Goal: Check status: Check status

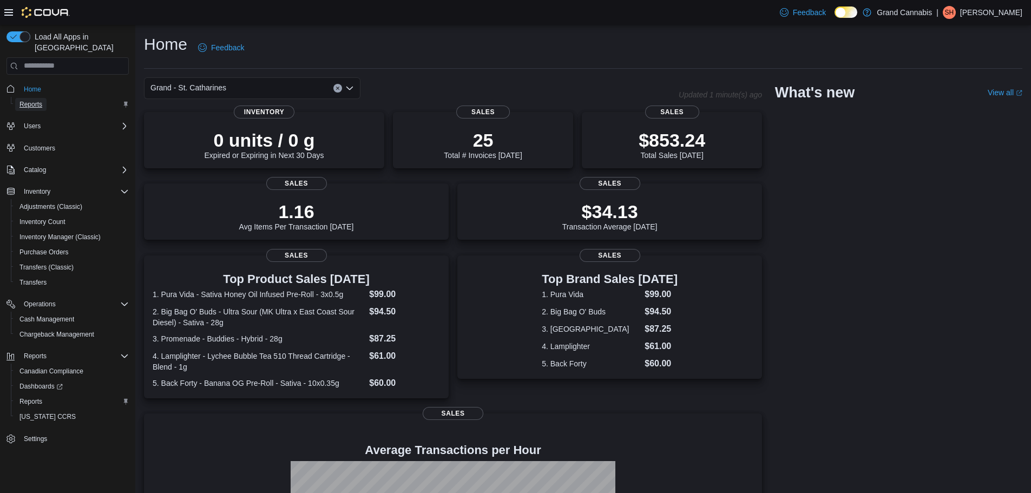
click at [37, 100] on span "Reports" at bounding box center [30, 104] width 23 height 9
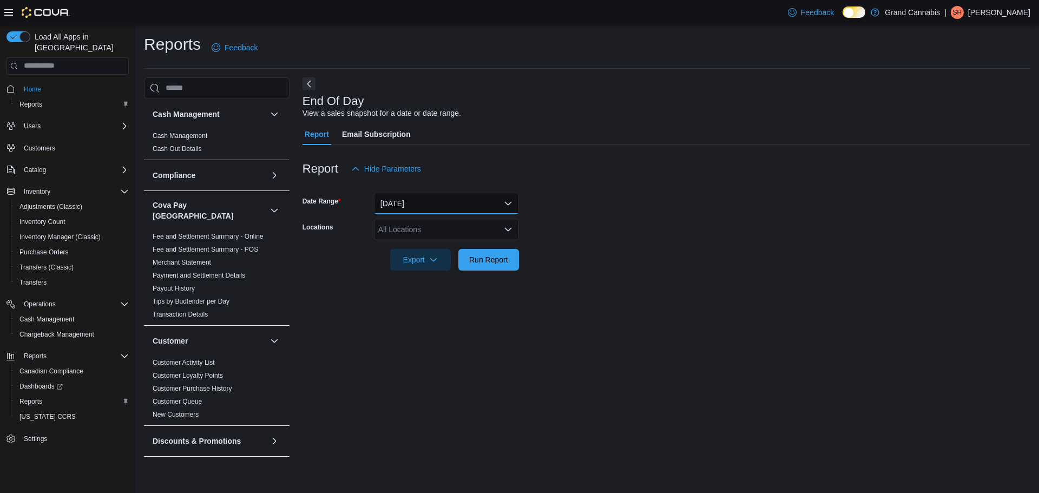
click at [409, 202] on button "[DATE]" at bounding box center [446, 204] width 145 height 22
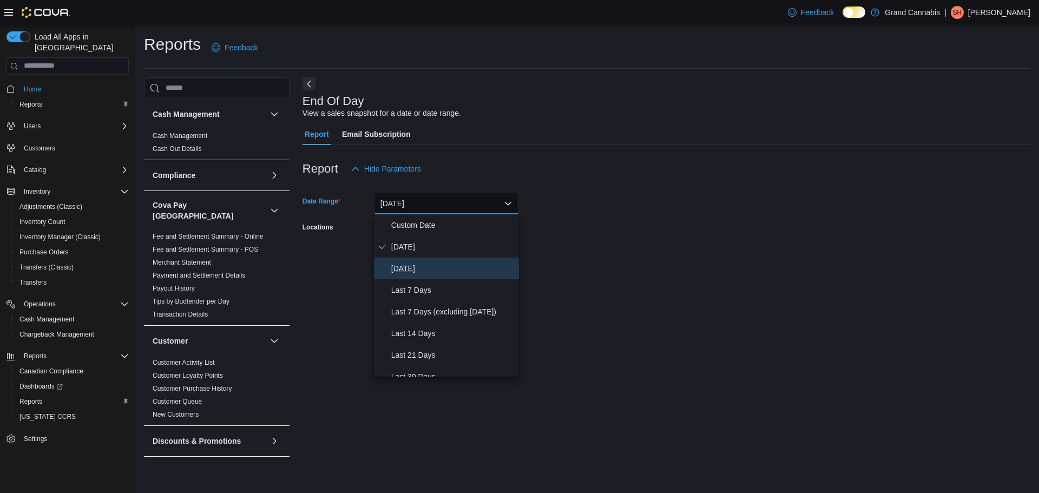
click at [411, 265] on span "[DATE]" at bounding box center [452, 268] width 123 height 13
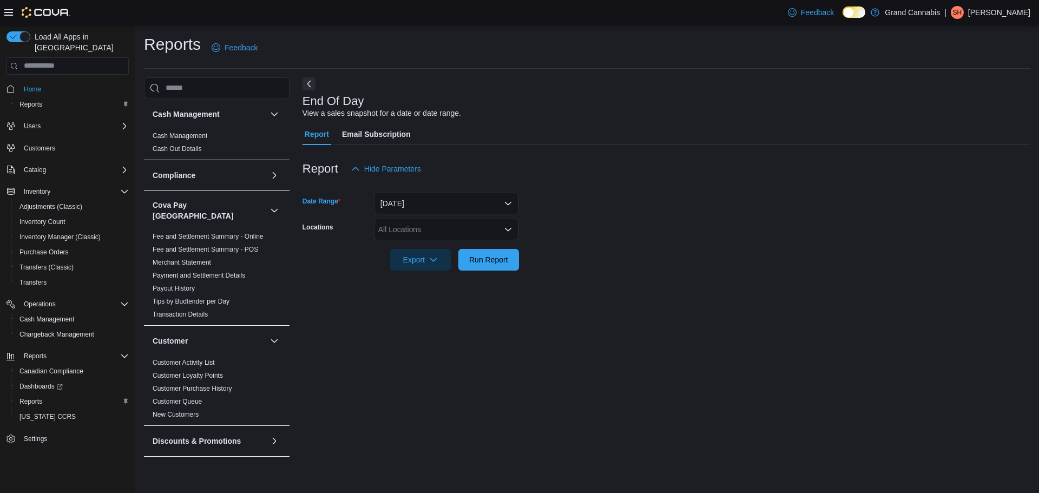
click at [454, 234] on div "All Locations" at bounding box center [446, 230] width 145 height 22
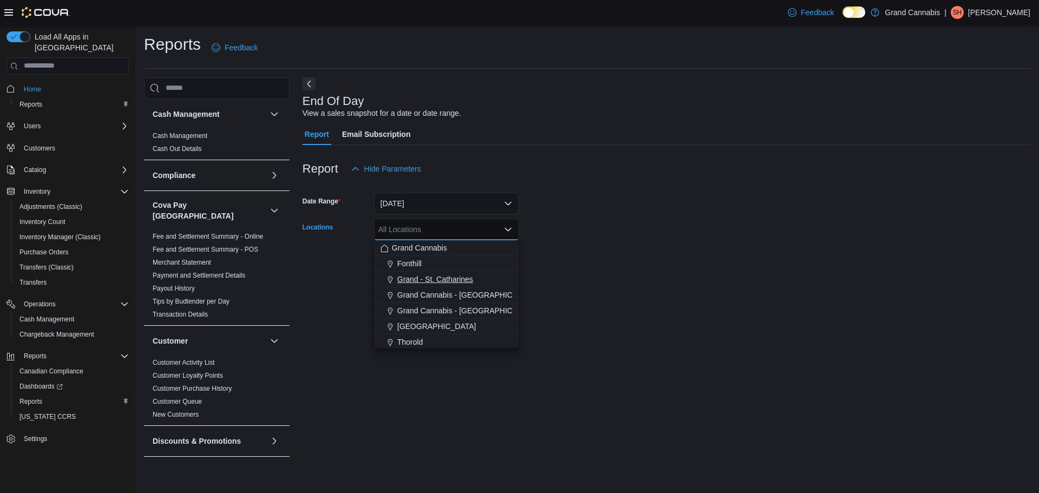
click at [464, 279] on span "Grand - St. Catharines" at bounding box center [435, 279] width 76 height 11
drag, startPoint x: 579, startPoint y: 276, endPoint x: 562, endPoint y: 276, distance: 16.8
click at [579, 276] on div at bounding box center [667, 277] width 728 height 13
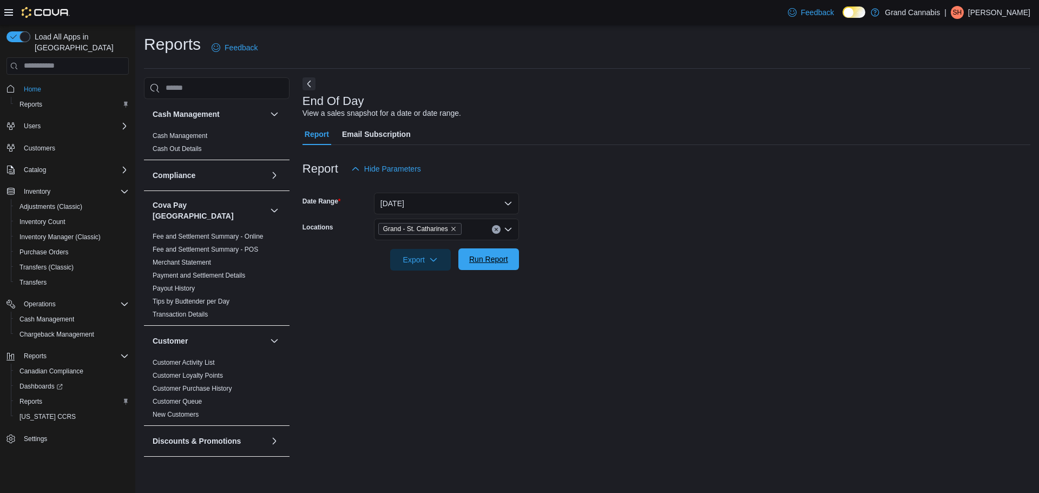
click at [494, 256] on span "Run Report" at bounding box center [488, 259] width 39 height 11
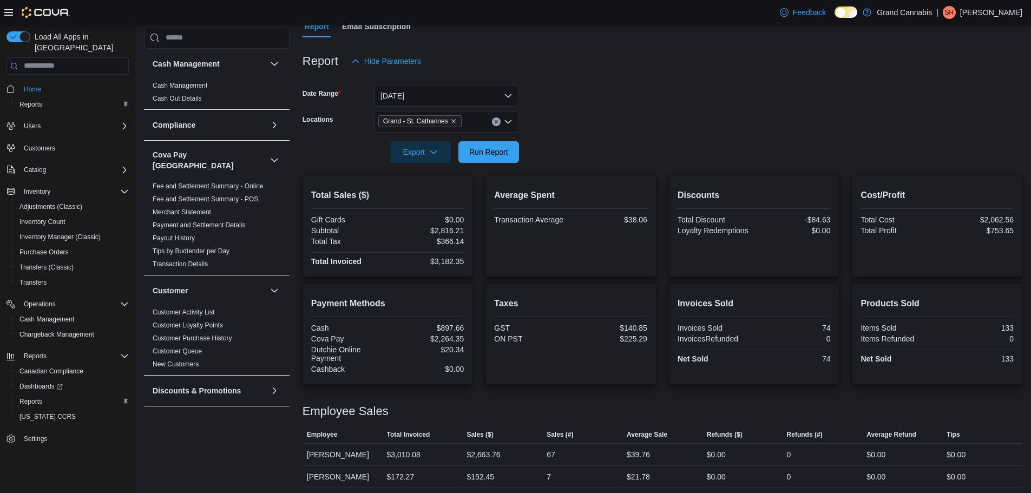
scroll to position [108, 0]
click at [489, 96] on button "[DATE]" at bounding box center [446, 95] width 145 height 22
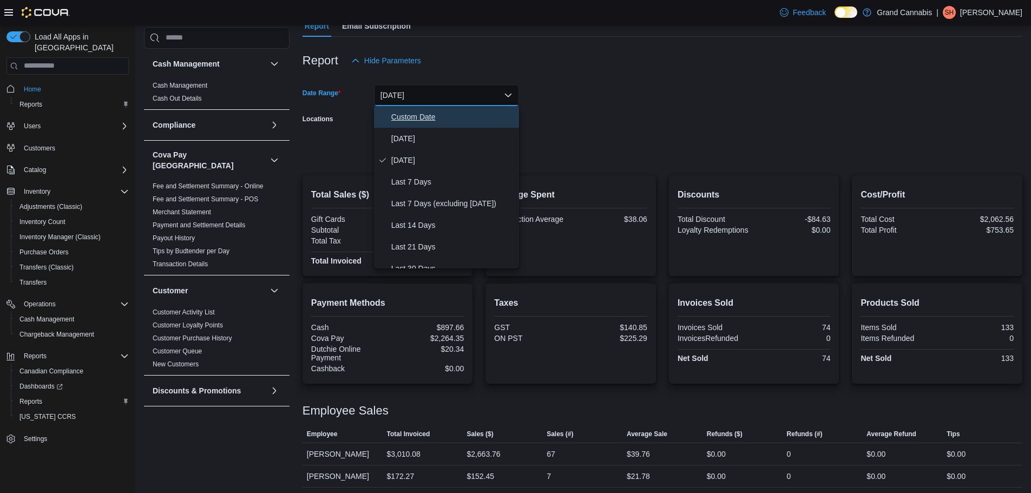
click at [438, 123] on button "Custom Date" at bounding box center [446, 117] width 145 height 22
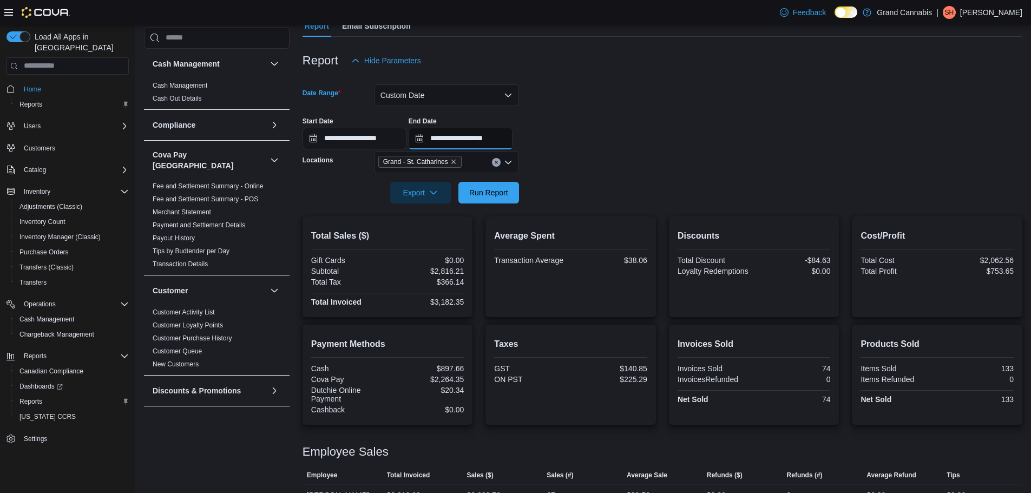
click at [501, 141] on input "**********" at bounding box center [461, 139] width 104 height 22
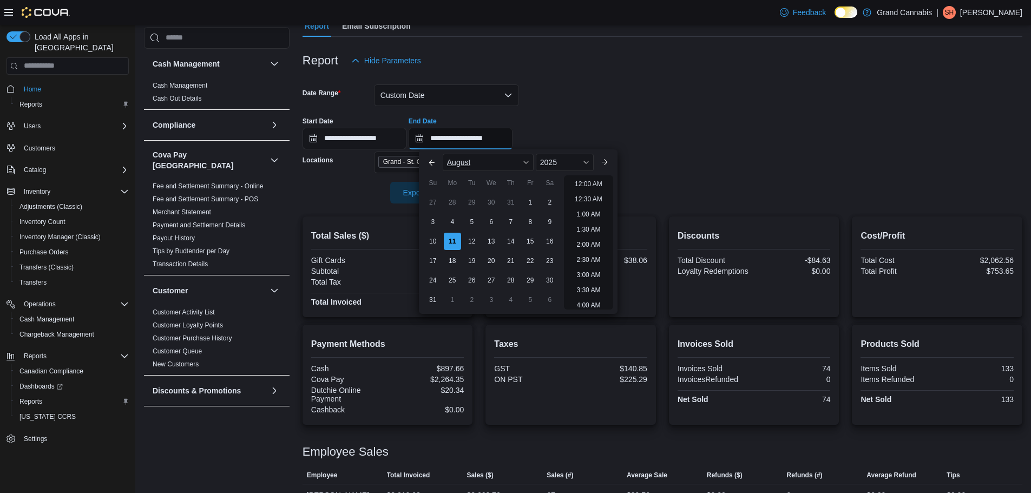
scroll to position [595, 0]
click at [544, 218] on div "9" at bounding box center [549, 221] width 19 height 19
type input "**********"
click at [617, 134] on div "**********" at bounding box center [663, 128] width 720 height 41
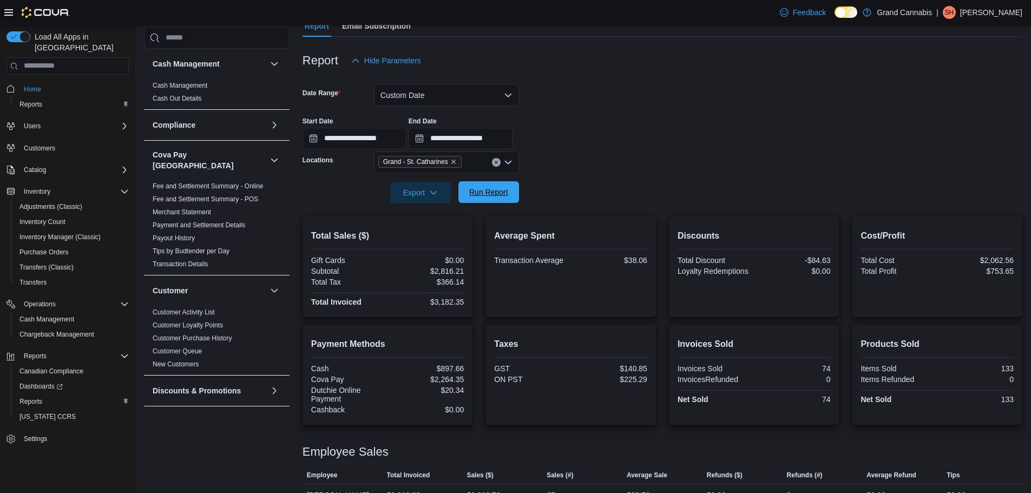
click at [500, 190] on span "Run Report" at bounding box center [488, 192] width 39 height 11
